Goal: Task Accomplishment & Management: Use online tool/utility

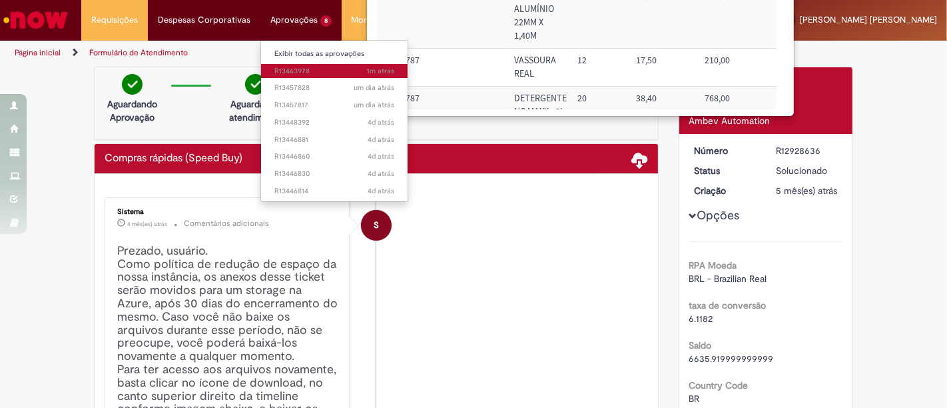
scroll to position [0, 271]
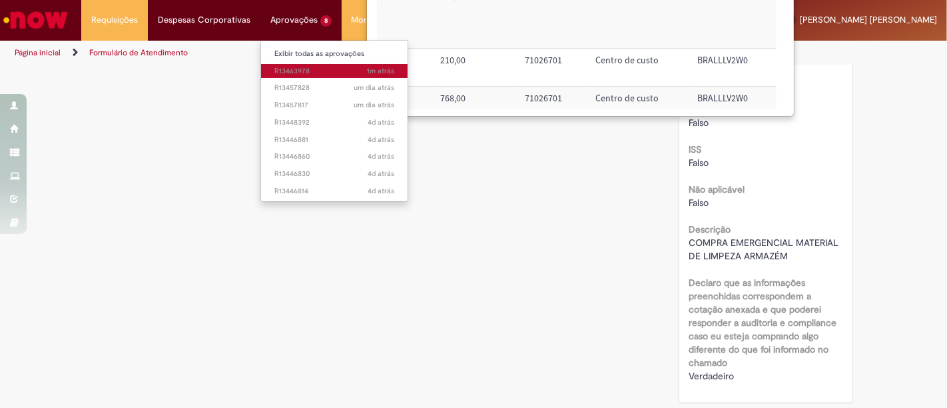
click at [306, 69] on span "1m atrás 1m atrás R13463978" at bounding box center [334, 71] width 120 height 11
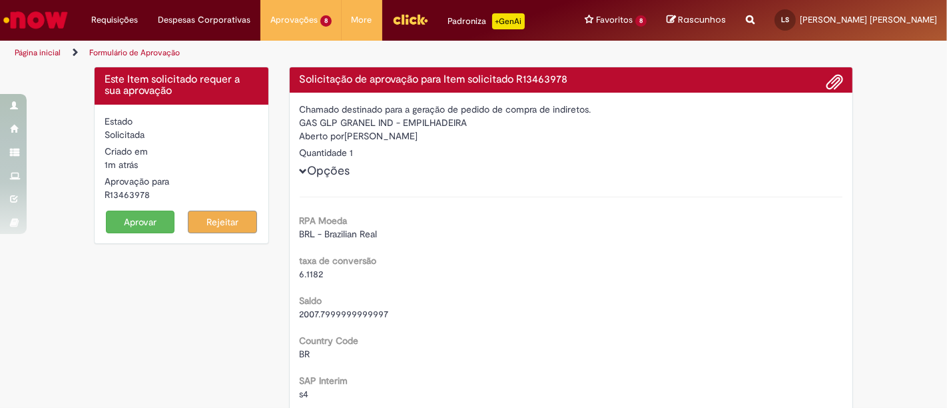
click at [119, 217] on button "Aprovar" at bounding box center [140, 222] width 69 height 23
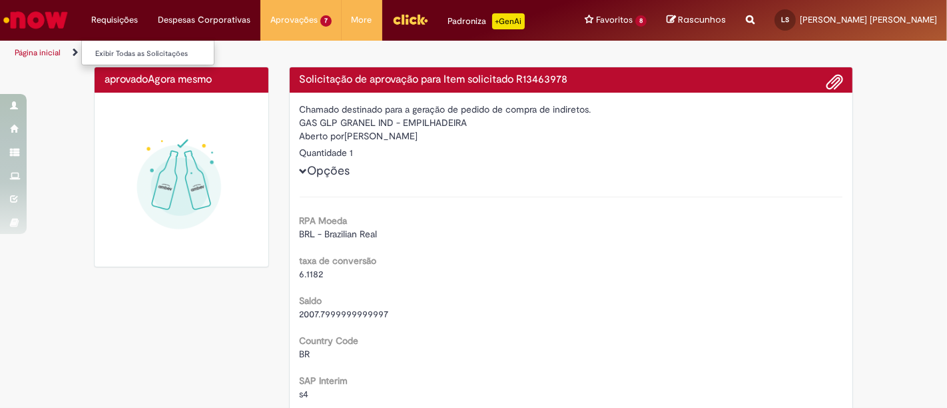
click at [124, 45] on li "Exibir Todas as Solicitações" at bounding box center [155, 52] width 147 height 17
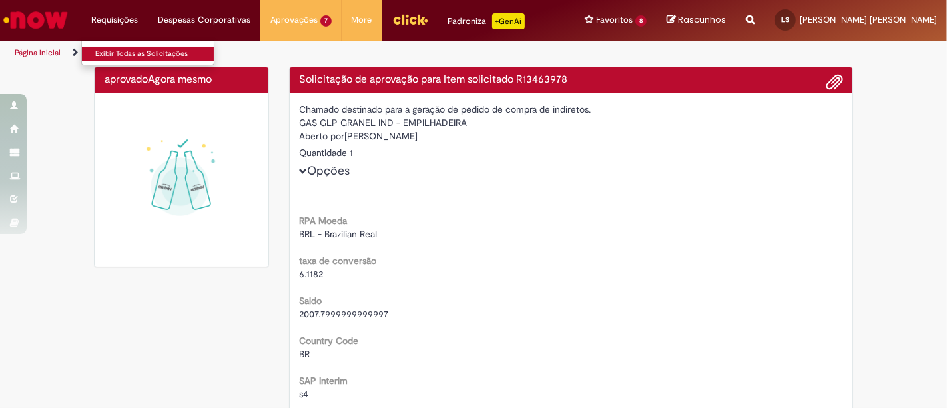
click at [126, 48] on link "Exibir Todas as Solicitações" at bounding box center [155, 54] width 147 height 15
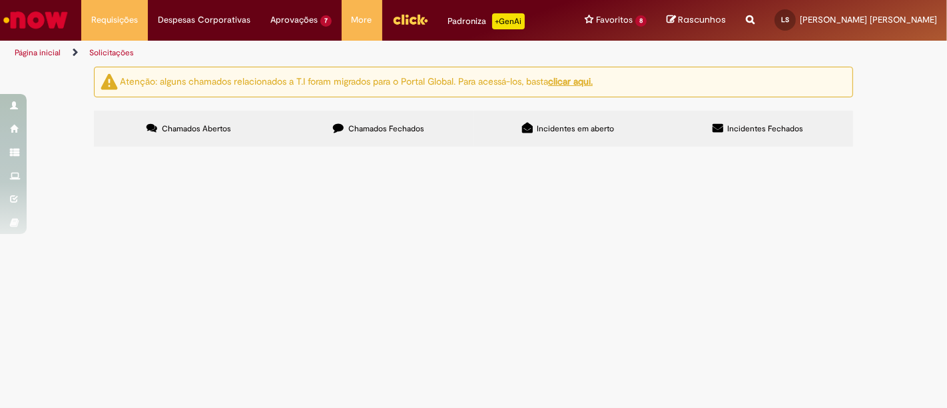
click at [382, 128] on span "Chamados Fechados" at bounding box center [386, 128] width 76 height 11
click at [0, 0] on span "Solucionado" at bounding box center [0, 0] width 0 height 0
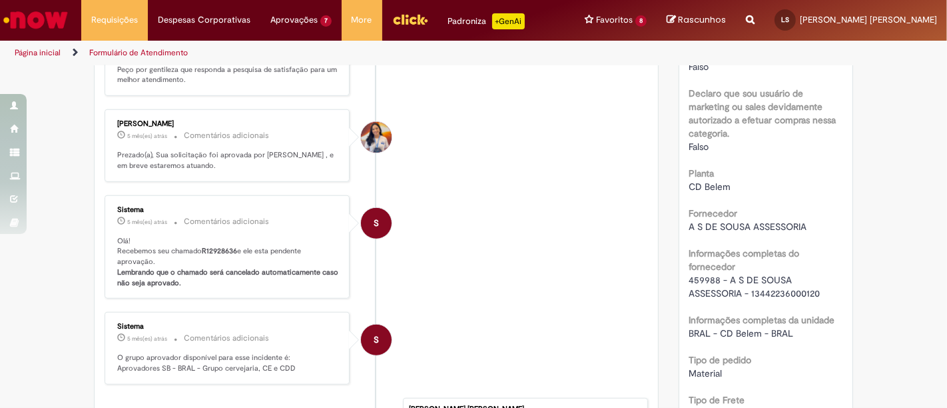
scroll to position [816, 0]
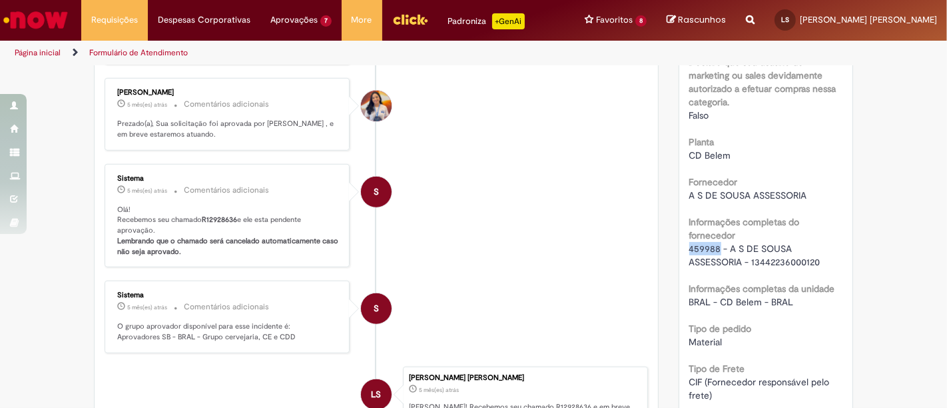
drag, startPoint x: 684, startPoint y: 248, endPoint x: 714, endPoint y: 244, distance: 29.6
click at [714, 244] on span "459988 - A S DE SOUSA ASSESSORIA - 13442236000120" at bounding box center [755, 255] width 131 height 25
copy span "459988"
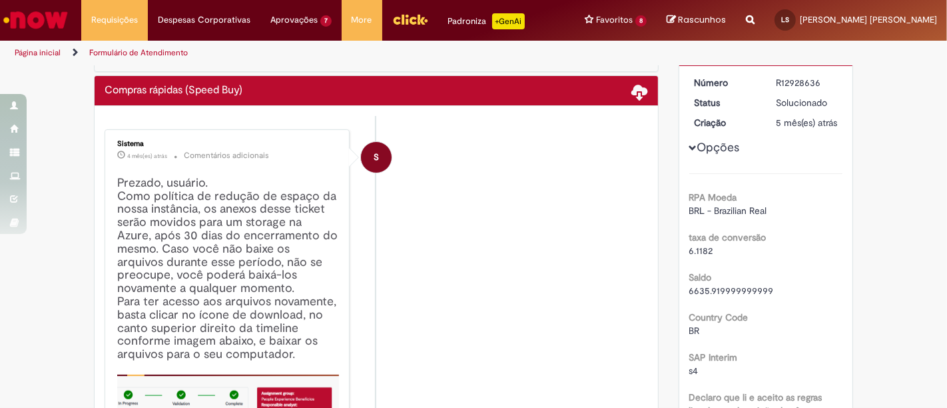
scroll to position [0, 0]
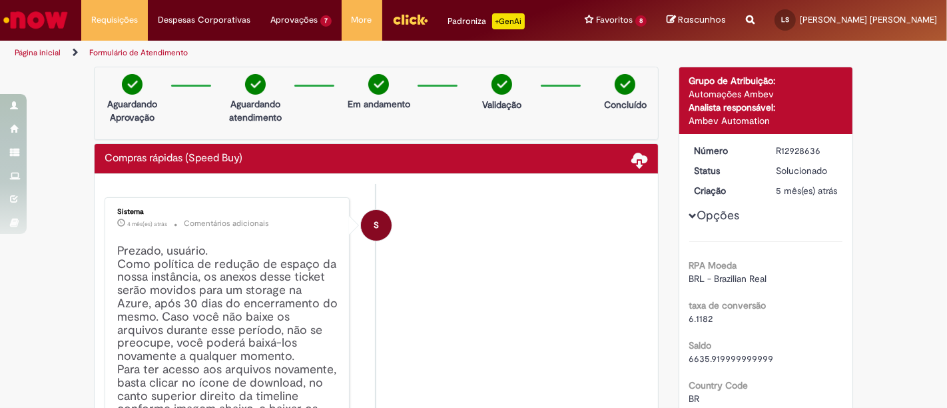
click at [632, 159] on span at bounding box center [640, 159] width 16 height 16
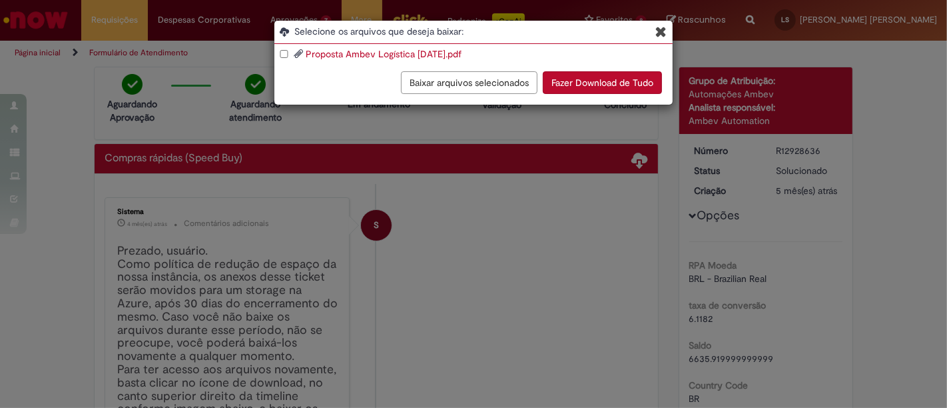
click at [568, 85] on button "Fazer Download de Tudo" at bounding box center [602, 82] width 119 height 23
click at [660, 31] on icon "Blob Storage Download Modal" at bounding box center [661, 32] width 11 height 14
